Goal: Information Seeking & Learning: Get advice/opinions

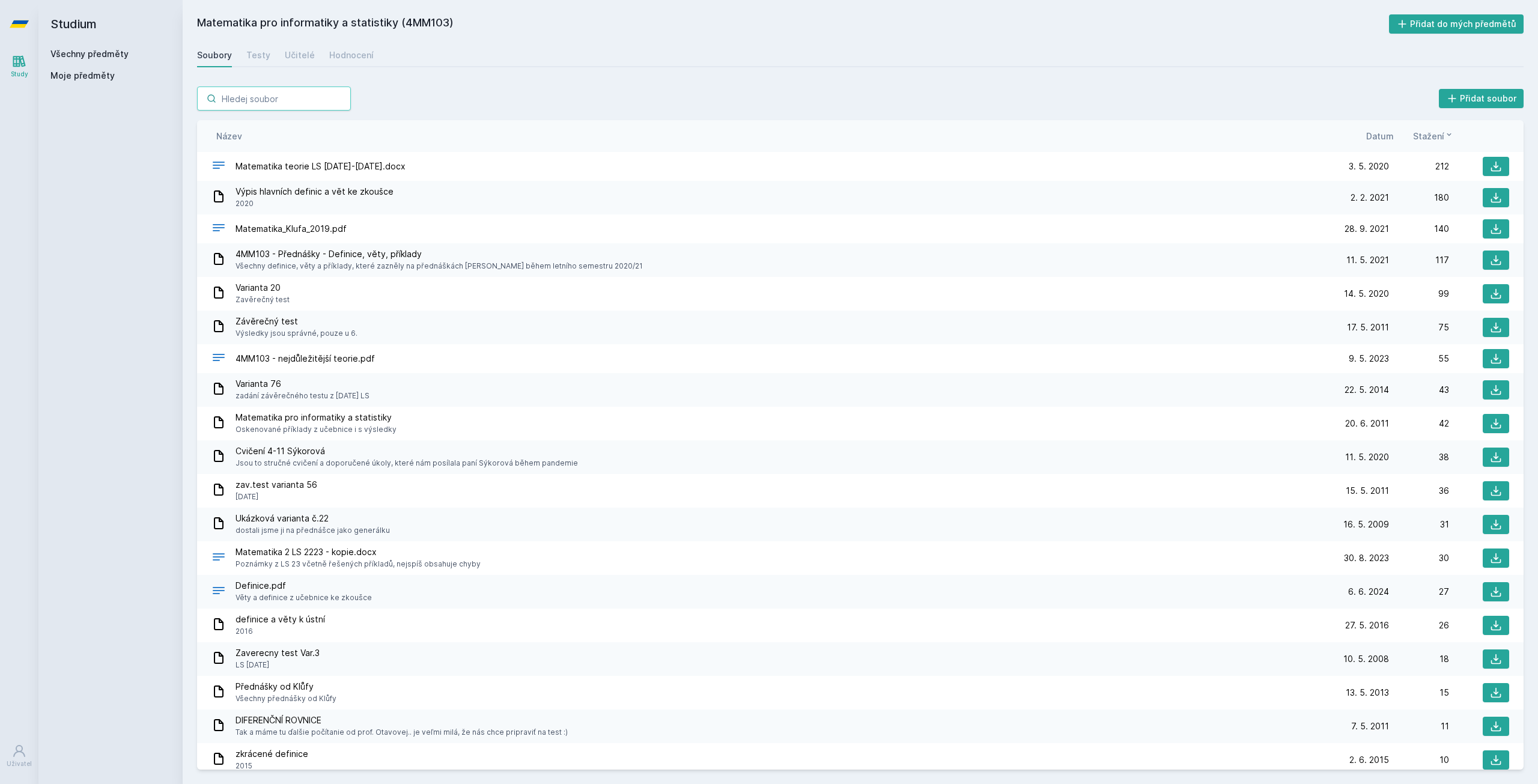
click at [244, 105] on input "search" at bounding box center [273, 98] width 154 height 24
paste input "4EK212"
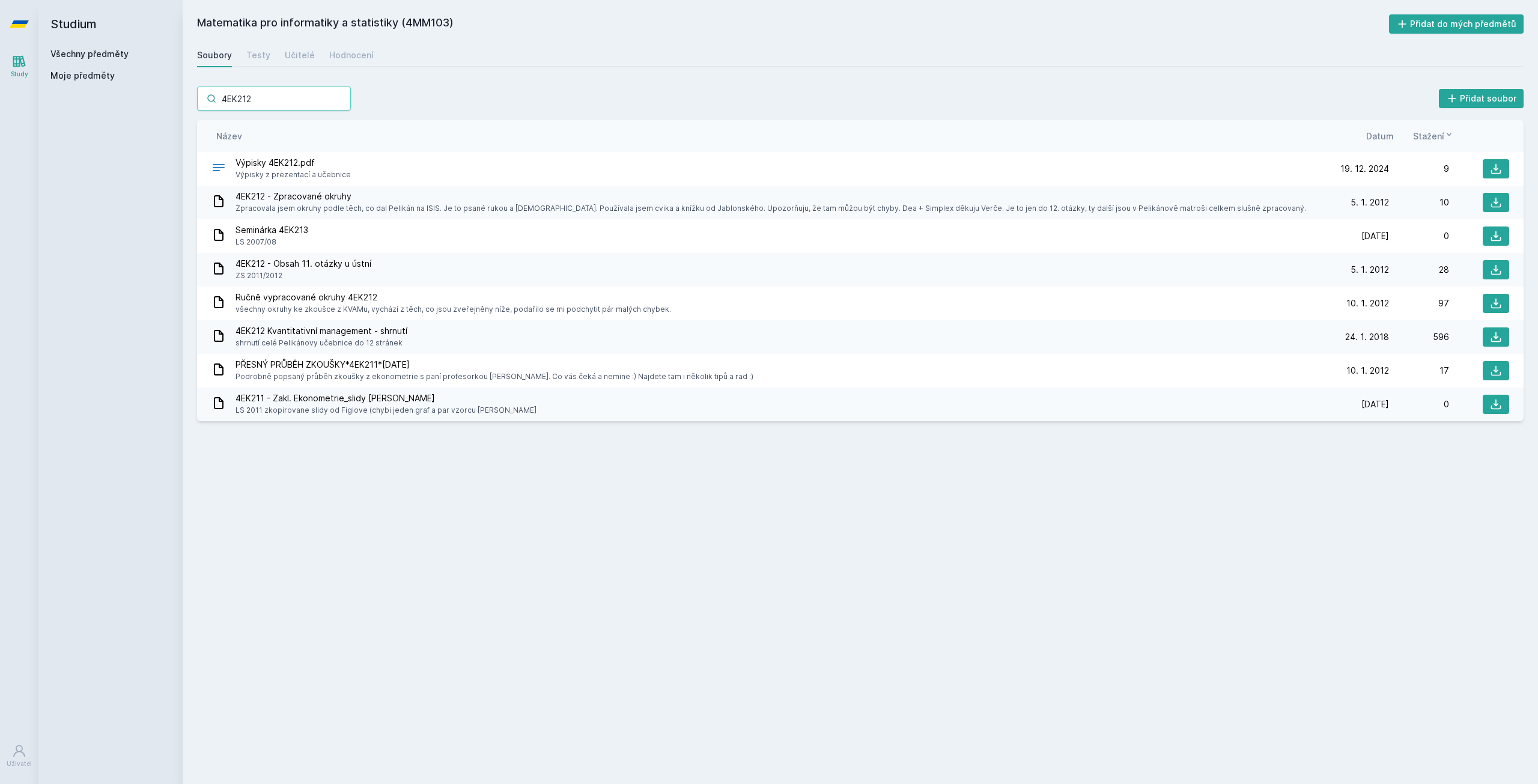
type input "4EK212"
click at [348, 51] on div "Hodnocení" at bounding box center [350, 55] width 44 height 12
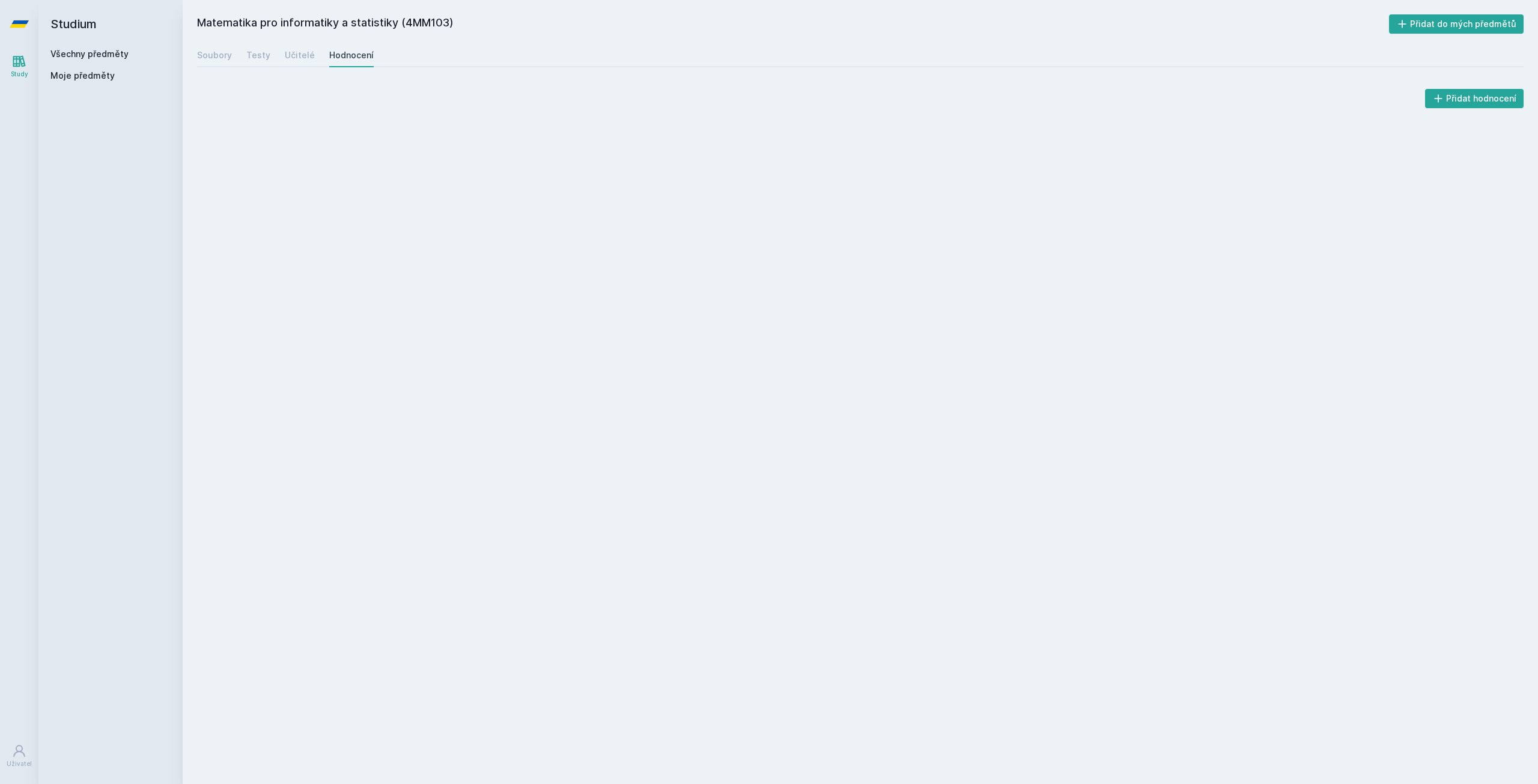
click at [76, 56] on link "Všechny předměty" at bounding box center [90, 54] width 78 height 10
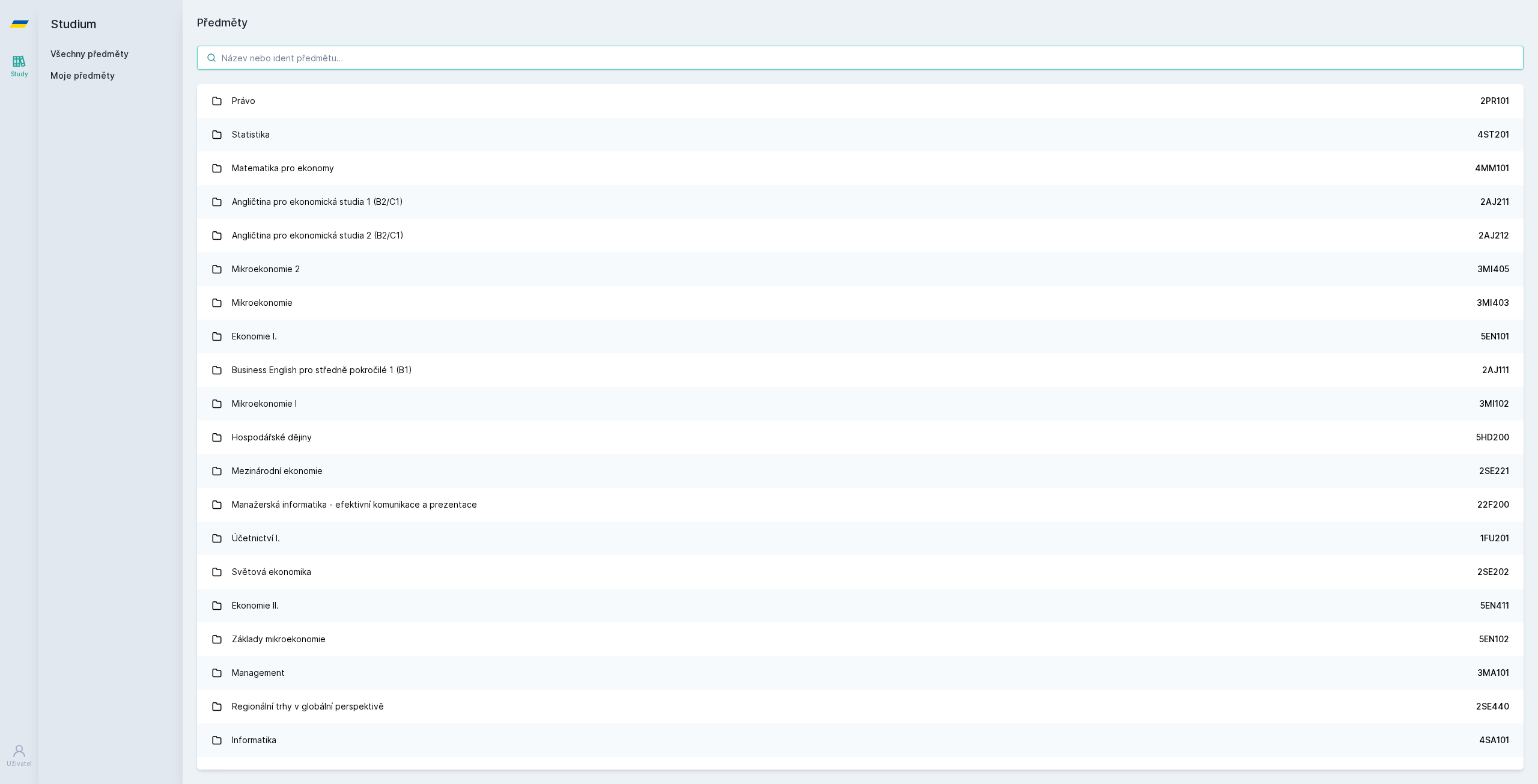
click at [277, 49] on input "search" at bounding box center [860, 58] width 1327 height 24
paste input "4EK212"
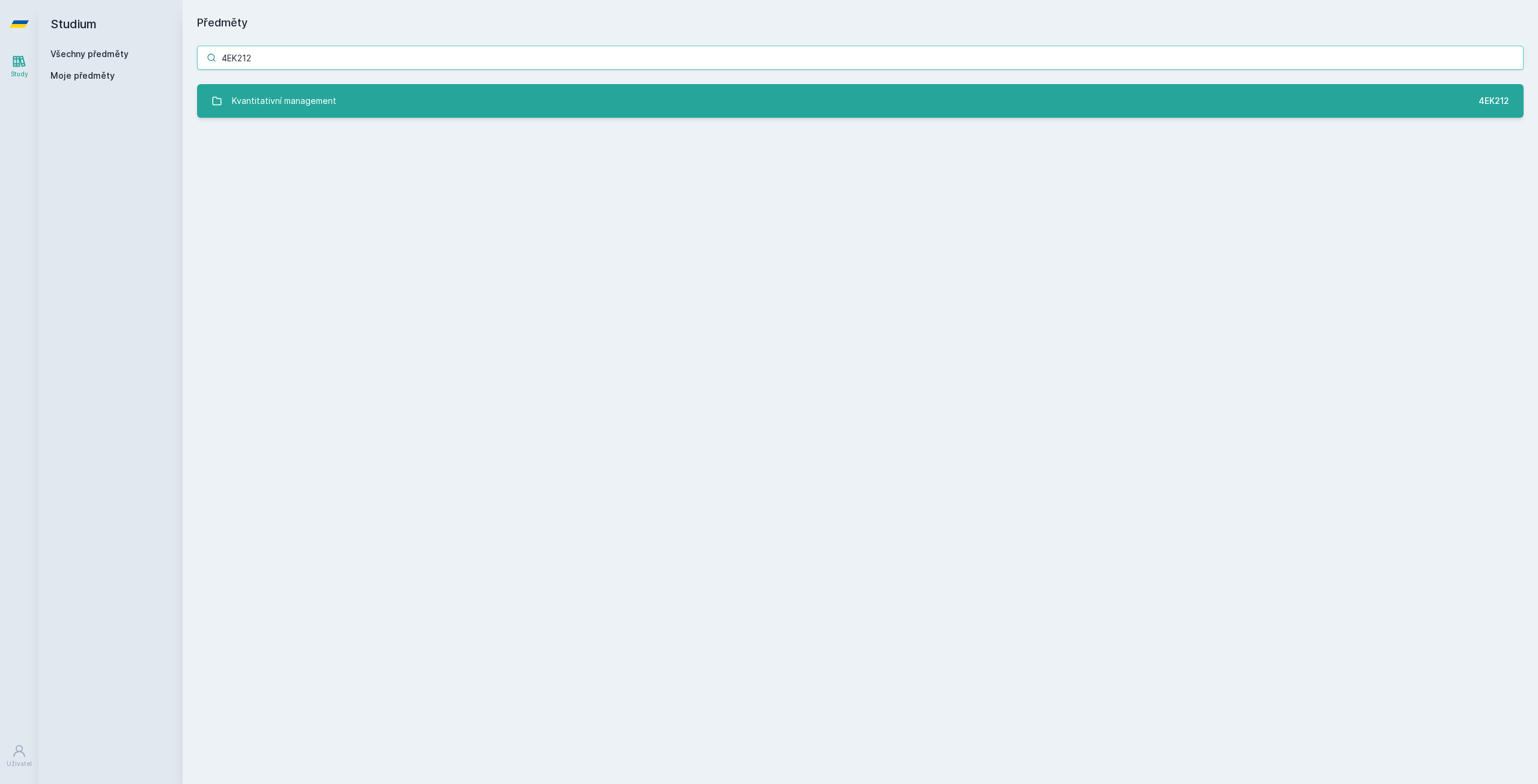
type input "4EK212"
click at [303, 91] on div "Kvantitativní management" at bounding box center [284, 101] width 105 height 24
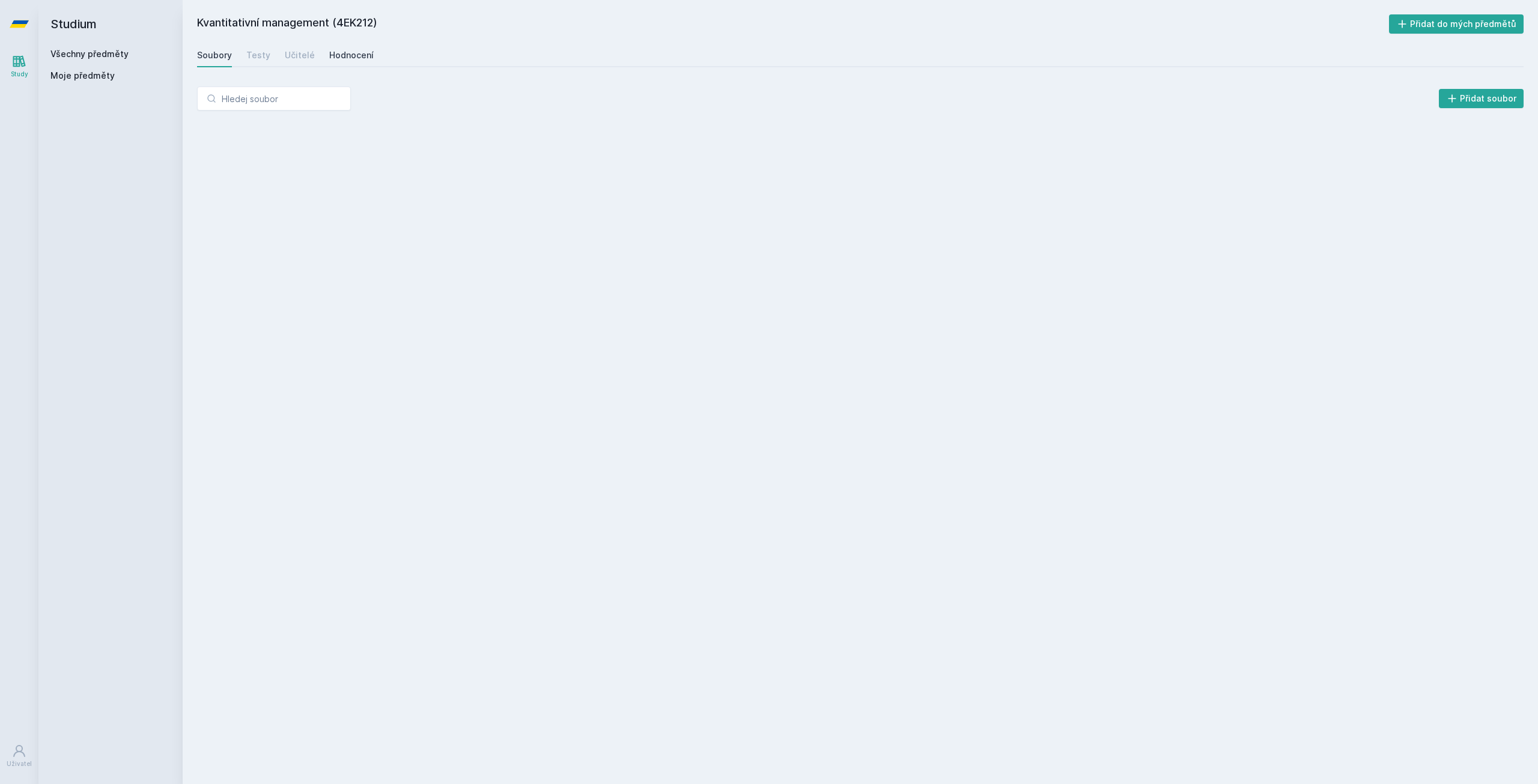
click at [352, 61] on div "Hodnocení" at bounding box center [350, 55] width 44 height 12
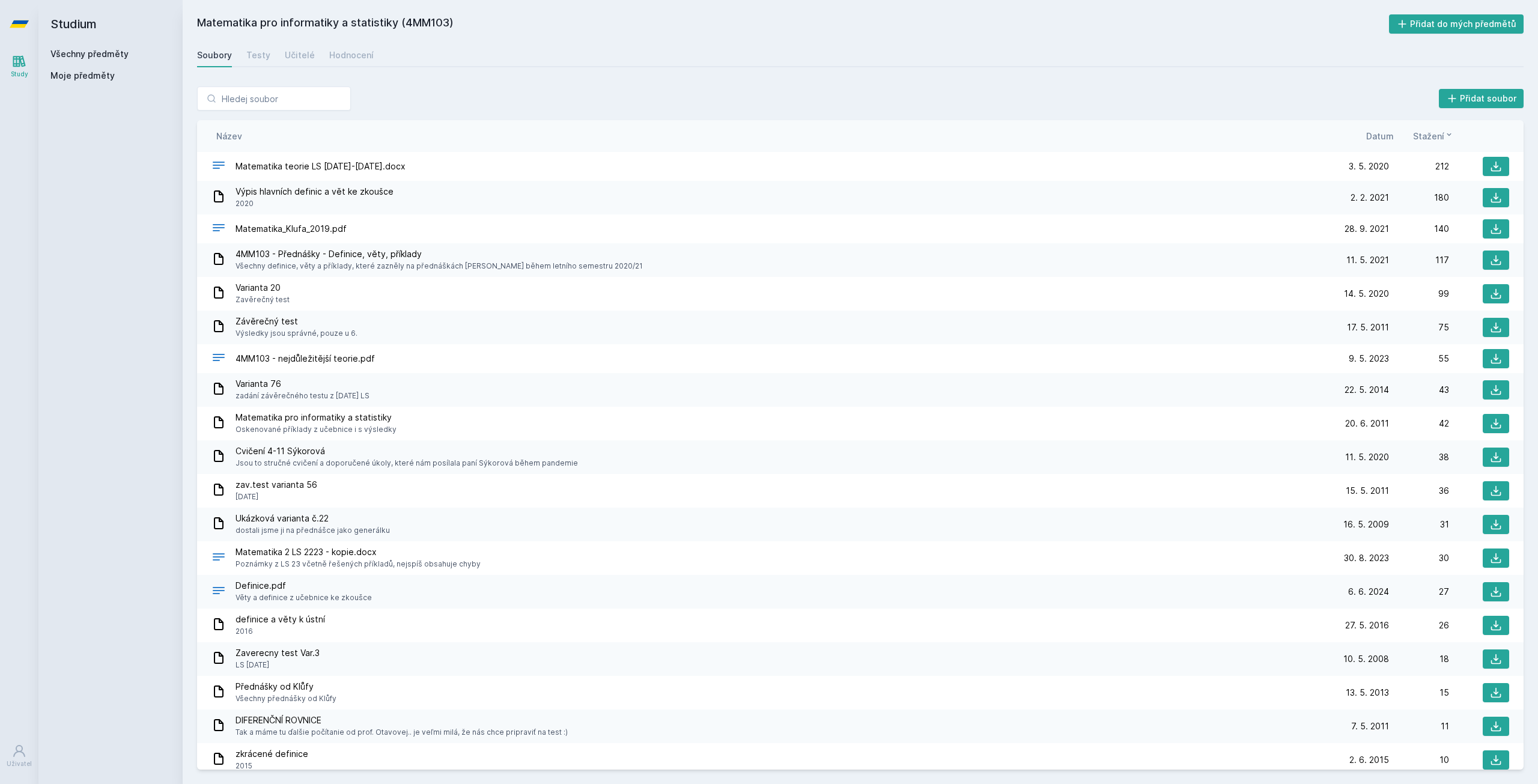
click at [100, 55] on link "Všechny předměty" at bounding box center [90, 54] width 78 height 10
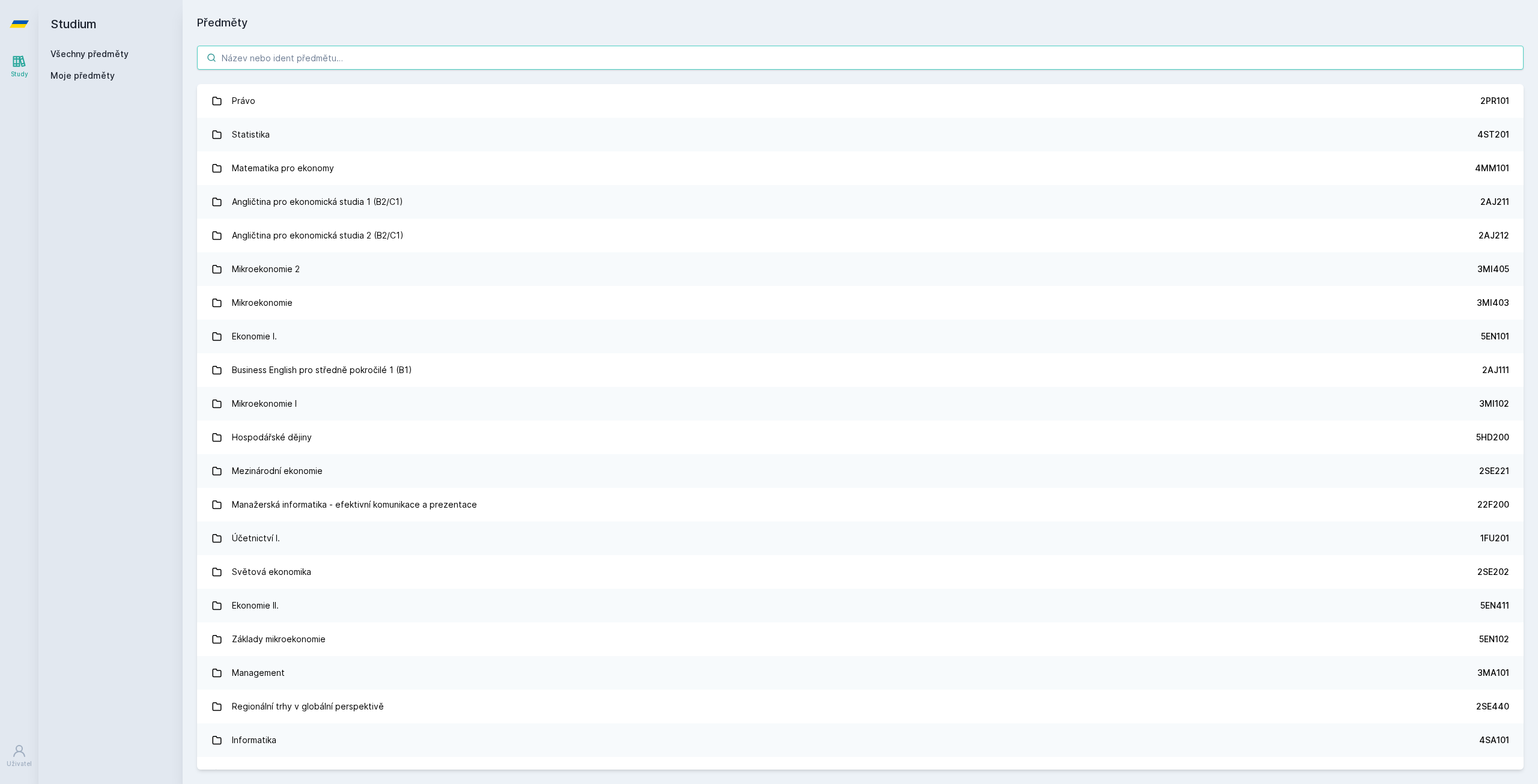
click at [265, 48] on input "search" at bounding box center [860, 58] width 1327 height 24
paste input "4IT216"
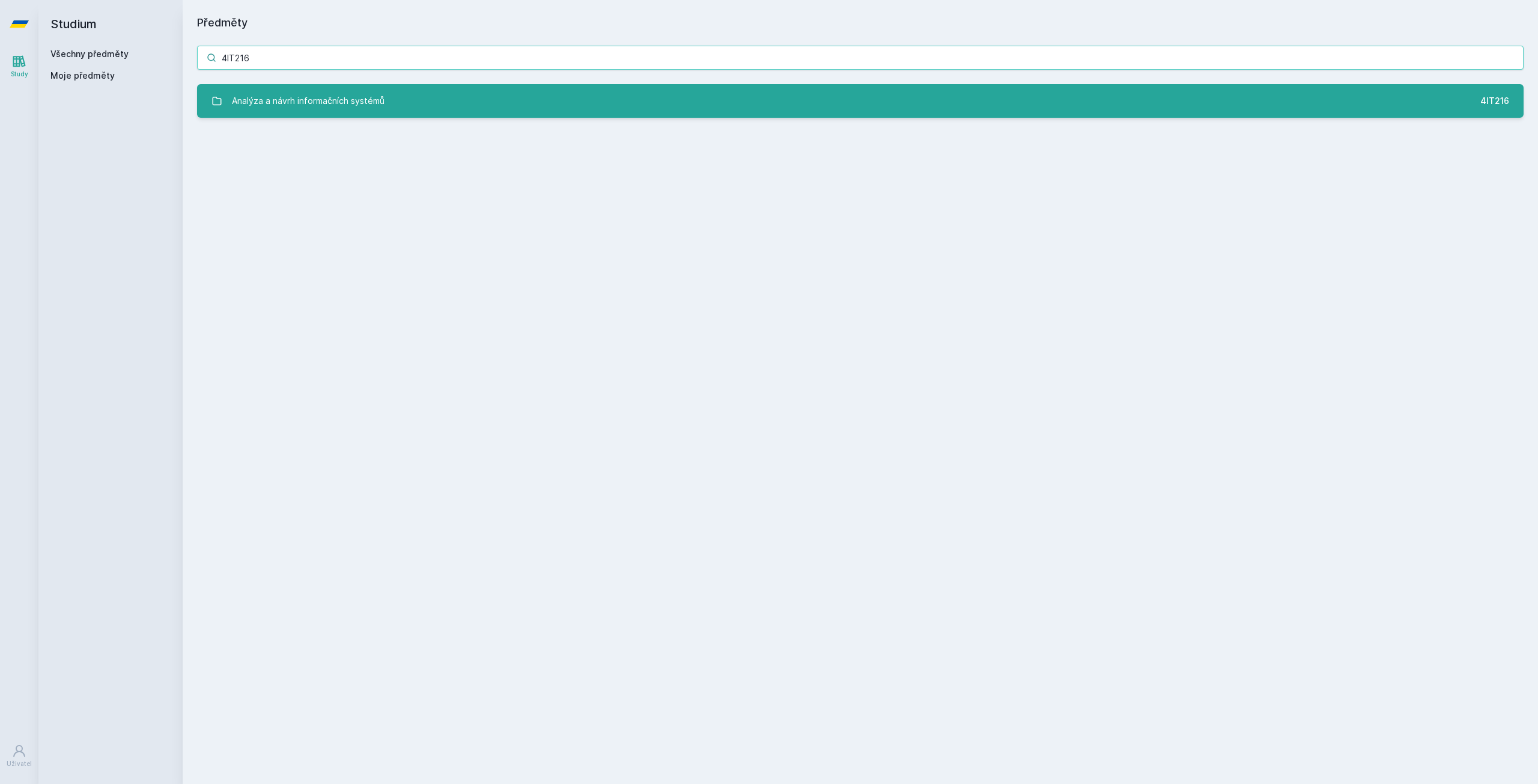
type input "4IT216"
click at [289, 89] on div "Analýza a návrh informačních systémů" at bounding box center [308, 101] width 153 height 24
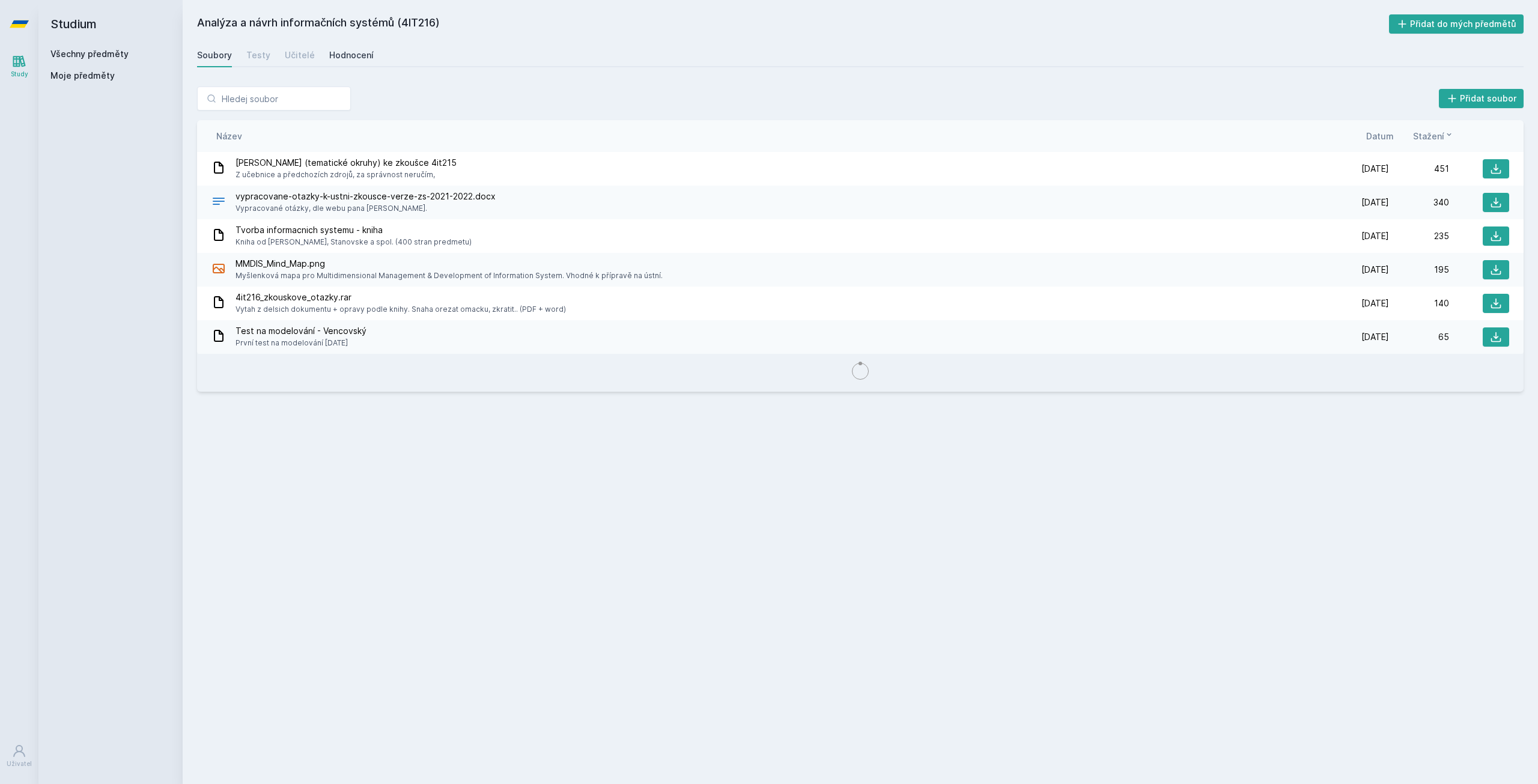
click at [342, 43] on link "Hodnocení" at bounding box center [350, 55] width 44 height 24
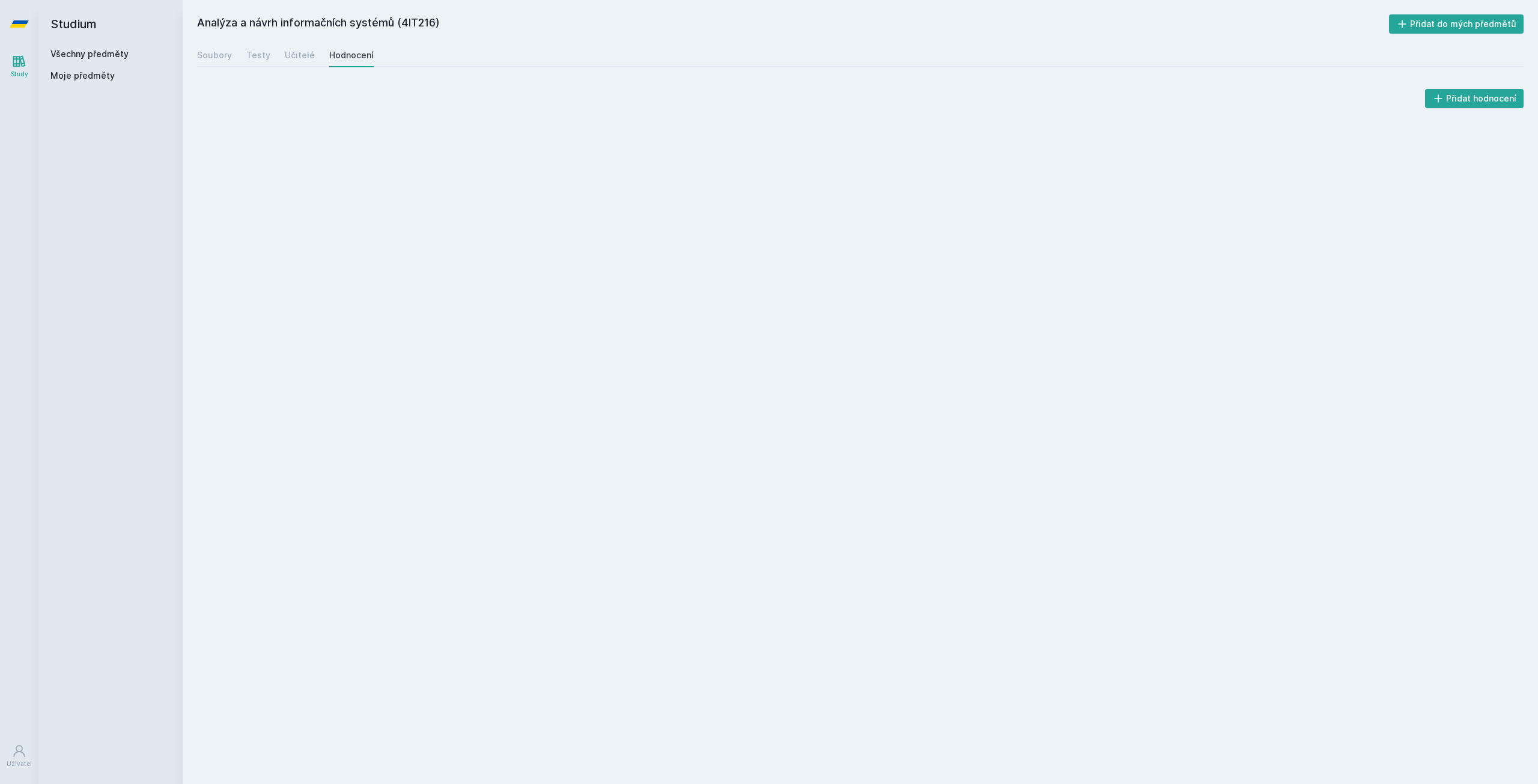
click at [342, 52] on div "Hodnocení" at bounding box center [350, 55] width 44 height 12
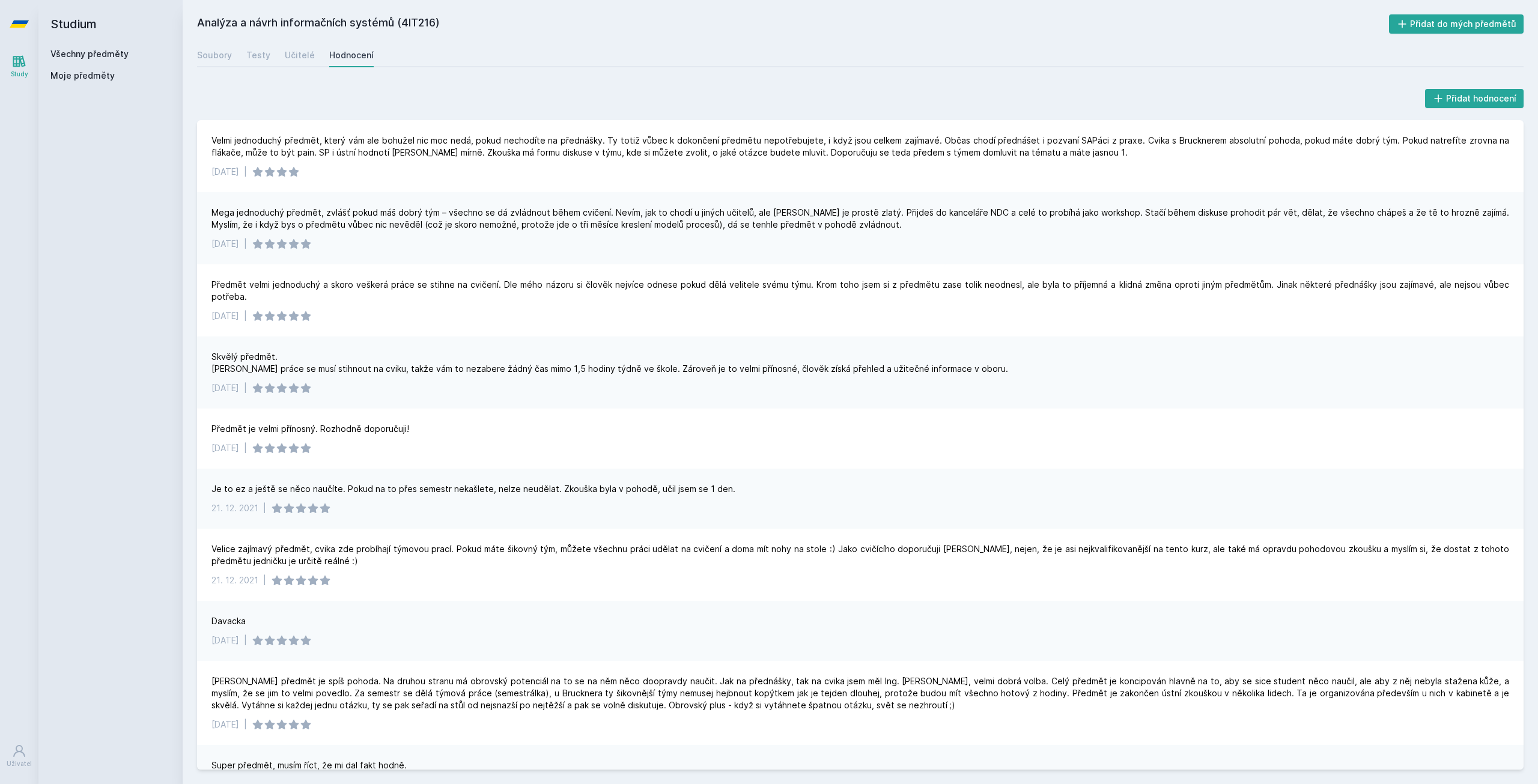
click at [1425, 221] on div "Mega jednoduchý předmět, zvlášť pokud máš dobrý tým – všechno se dá zvládnout b…" at bounding box center [860, 218] width 1297 height 24
click at [1427, 215] on div "Mega jednoduchý předmět, zvlášť pokud máš dobrý tým – všechno se dá zvládnout b…" at bounding box center [860, 218] width 1297 height 24
click at [1428, 213] on div "Mega jednoduchý předmět, zvlášť pokud máš dobrý tým – všechno se dá zvládnout b…" at bounding box center [860, 218] width 1297 height 24
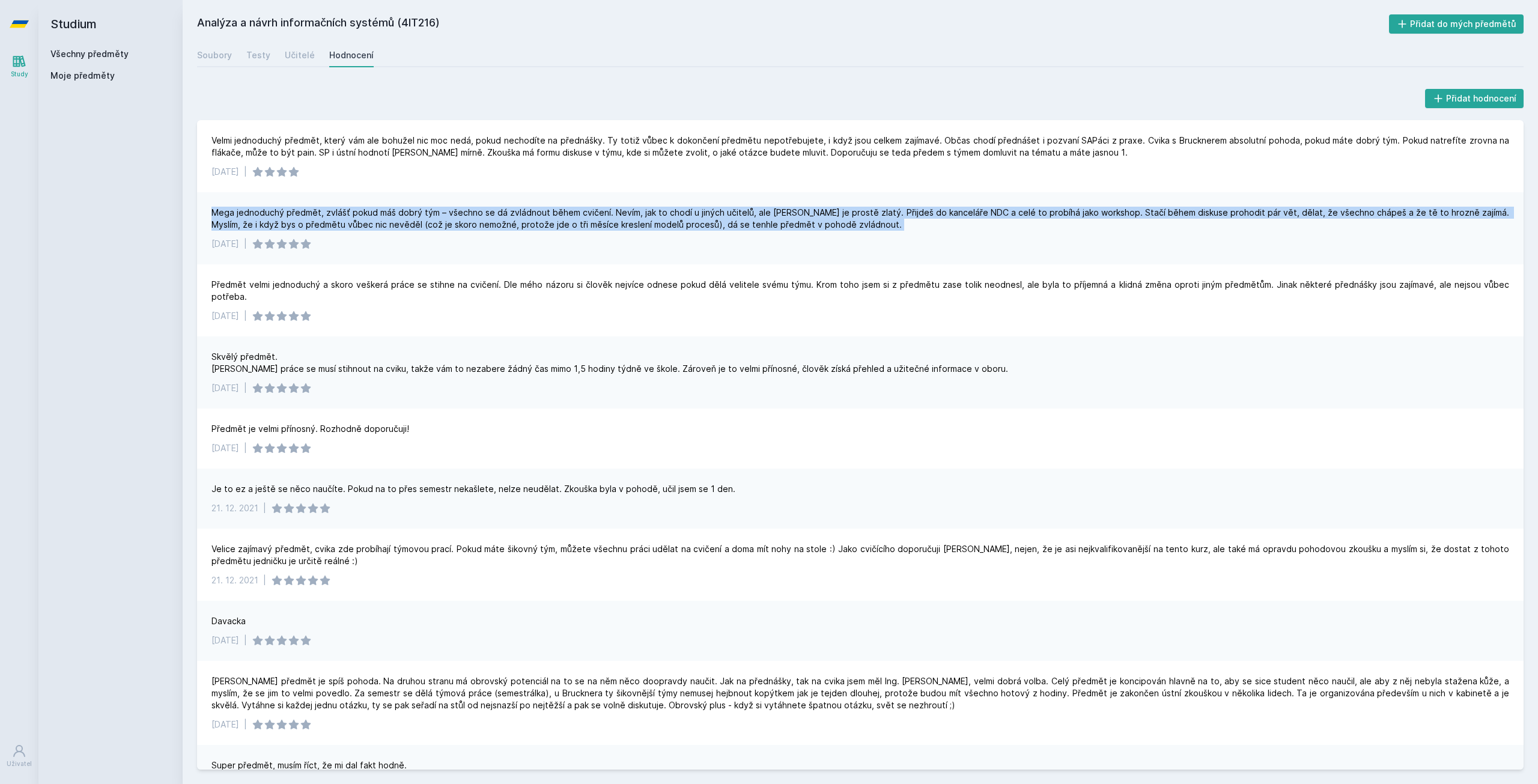
click at [1428, 213] on div "Mega jednoduchý předmět, zvlášť pokud máš dobrý tým – všechno se dá zvládnout b…" at bounding box center [860, 218] width 1297 height 24
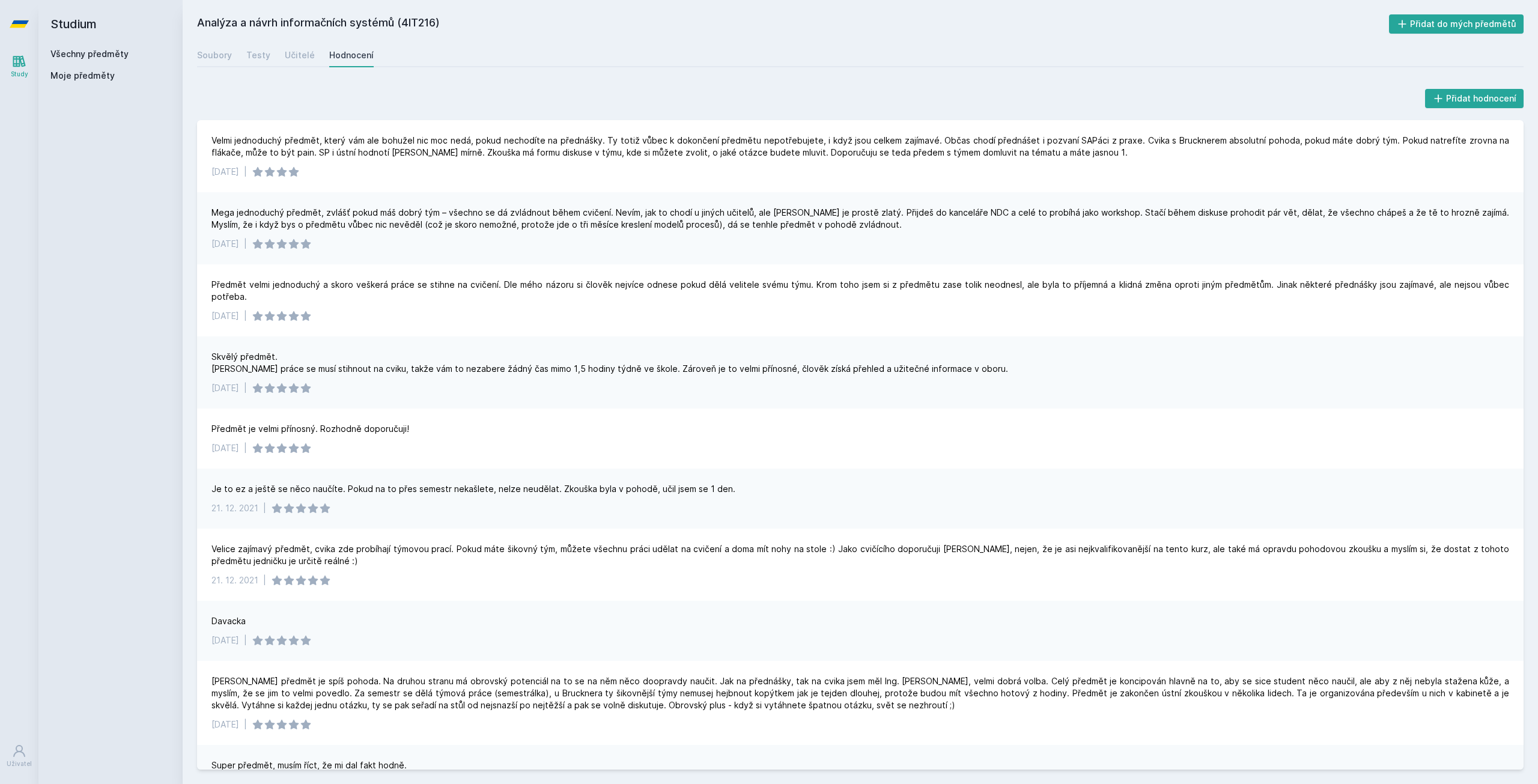
click at [1440, 245] on div "6. 1. 2025 |" at bounding box center [860, 244] width 1297 height 12
